Goal: Task Accomplishment & Management: Manage account settings

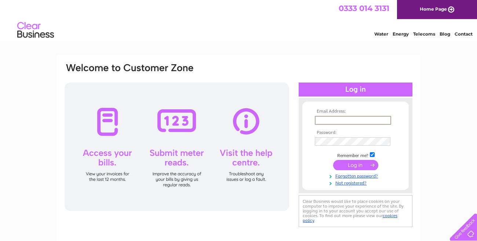
type input "eastneukshellfish@gmail.com"
click at [356, 164] on input "submit" at bounding box center [355, 165] width 45 height 10
click at [354, 163] on input "submit" at bounding box center [355, 165] width 45 height 10
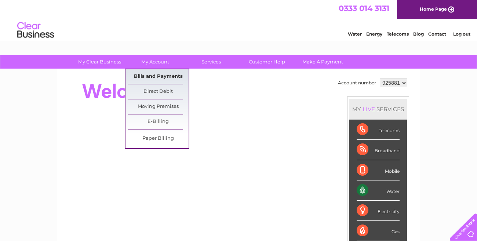
click at [152, 77] on link "Bills and Payments" at bounding box center [158, 76] width 61 height 15
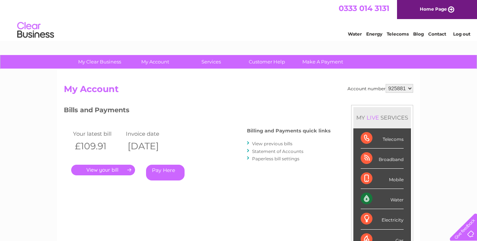
click at [106, 170] on link "." at bounding box center [103, 170] width 64 height 11
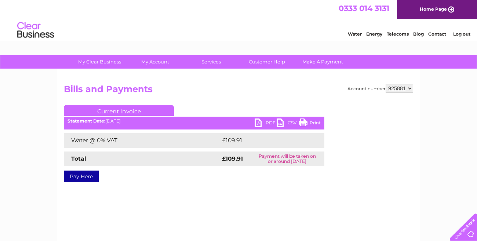
click at [262, 125] on link "PDF" at bounding box center [266, 124] width 22 height 11
